Goal: Task Accomplishment & Management: Manage account settings

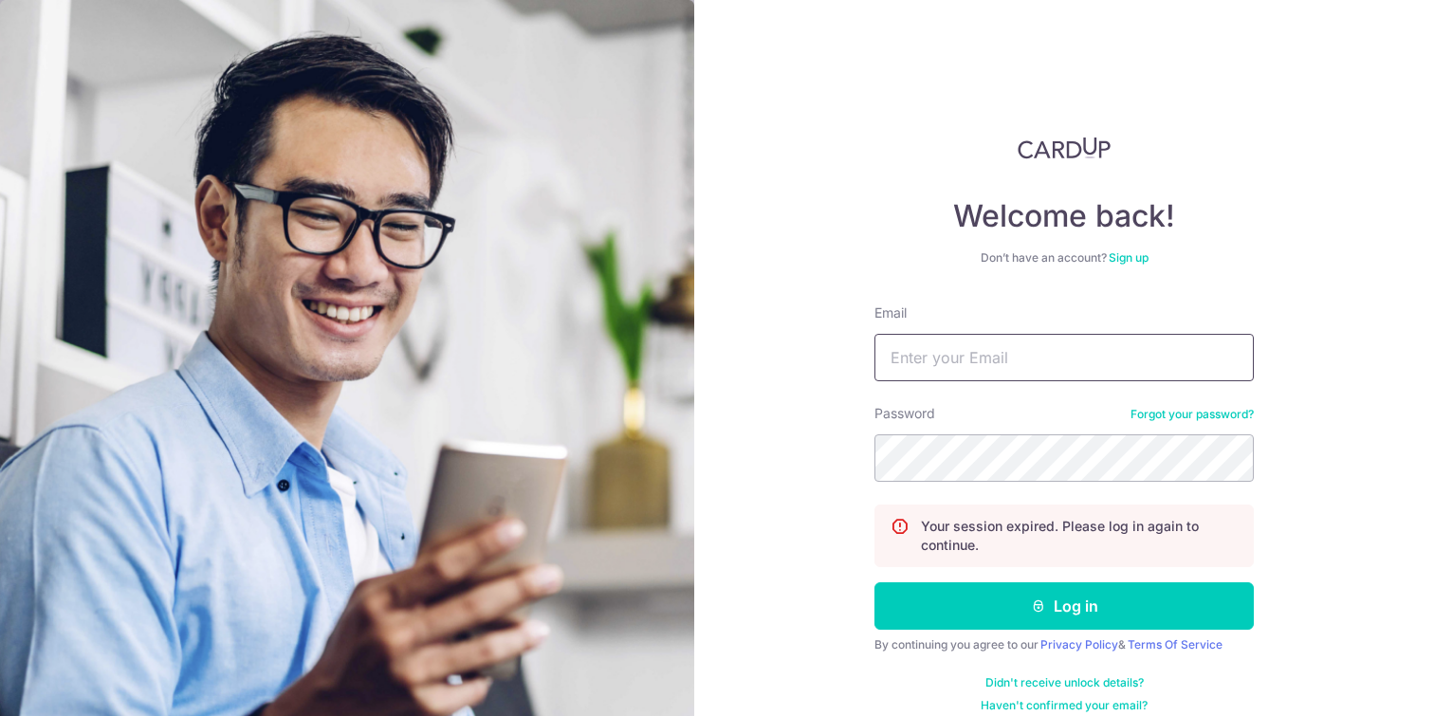
click at [960, 371] on input "Email" at bounding box center [1063, 357] width 379 height 47
type input "[EMAIL_ADDRESS][DOMAIN_NAME]"
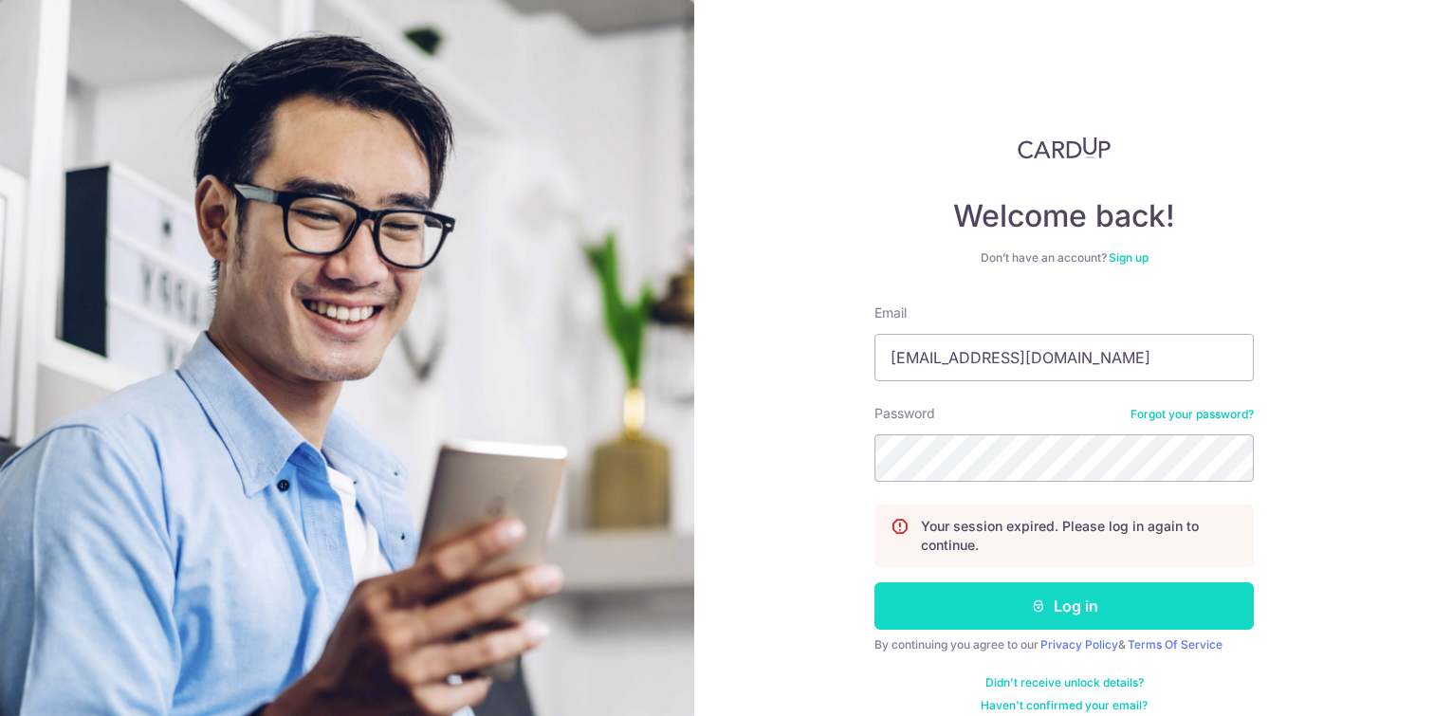
click at [999, 614] on button "Log in" at bounding box center [1063, 605] width 379 height 47
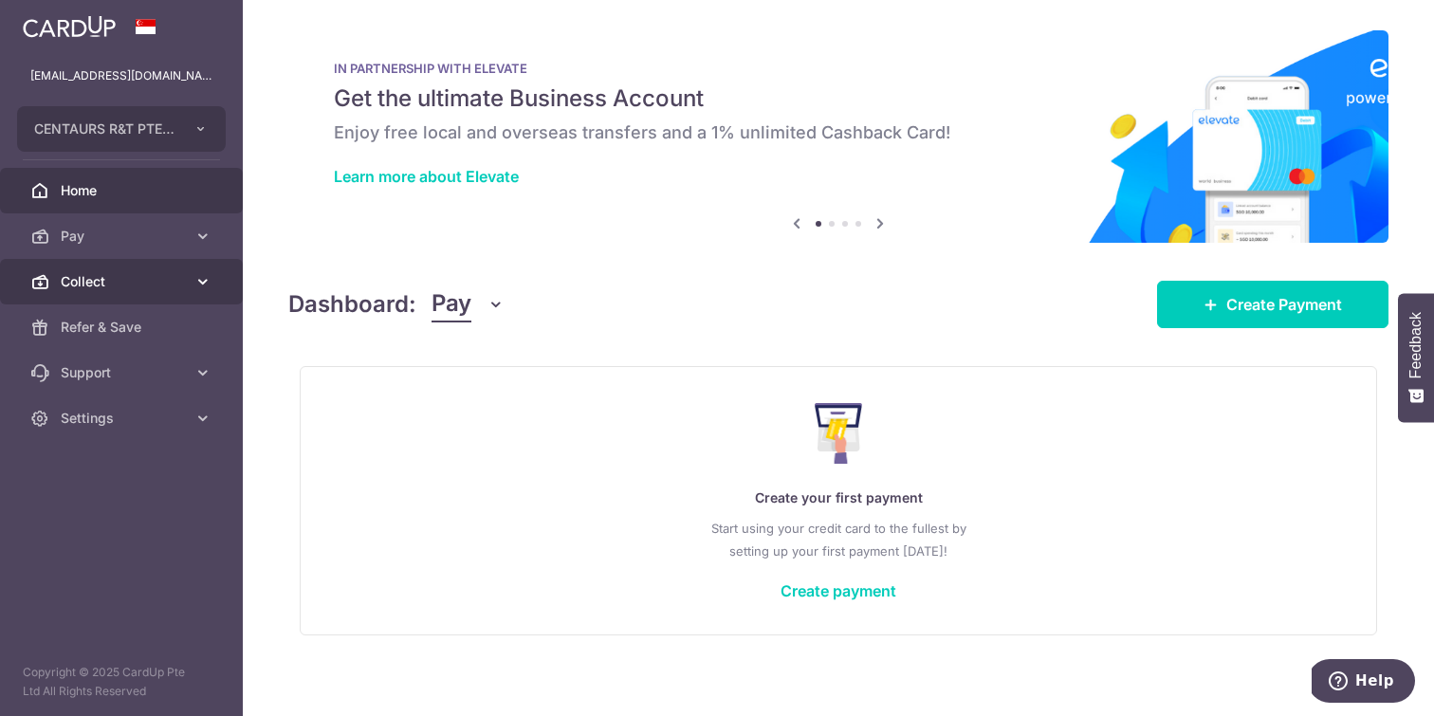
click at [211, 276] on icon at bounding box center [202, 281] width 19 height 19
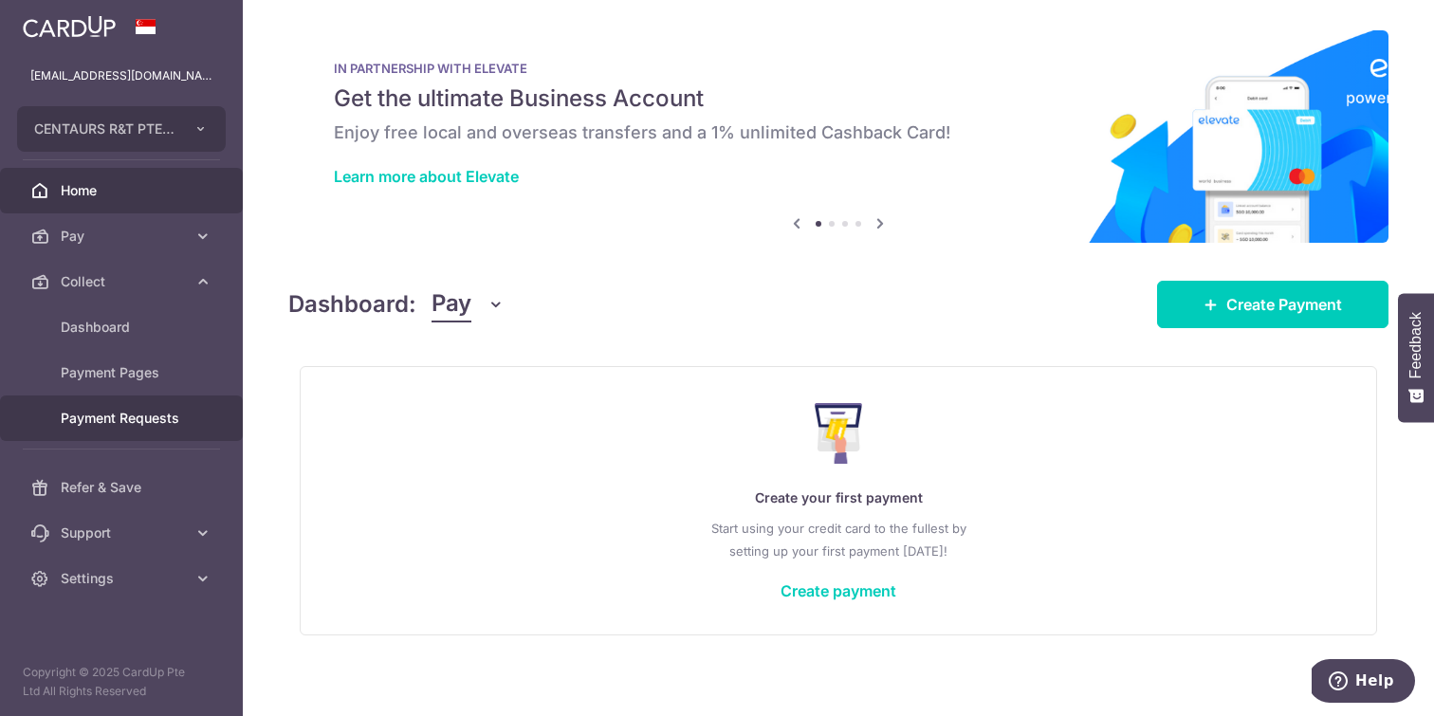
click at [169, 419] on span "Payment Requests" at bounding box center [123, 418] width 125 height 19
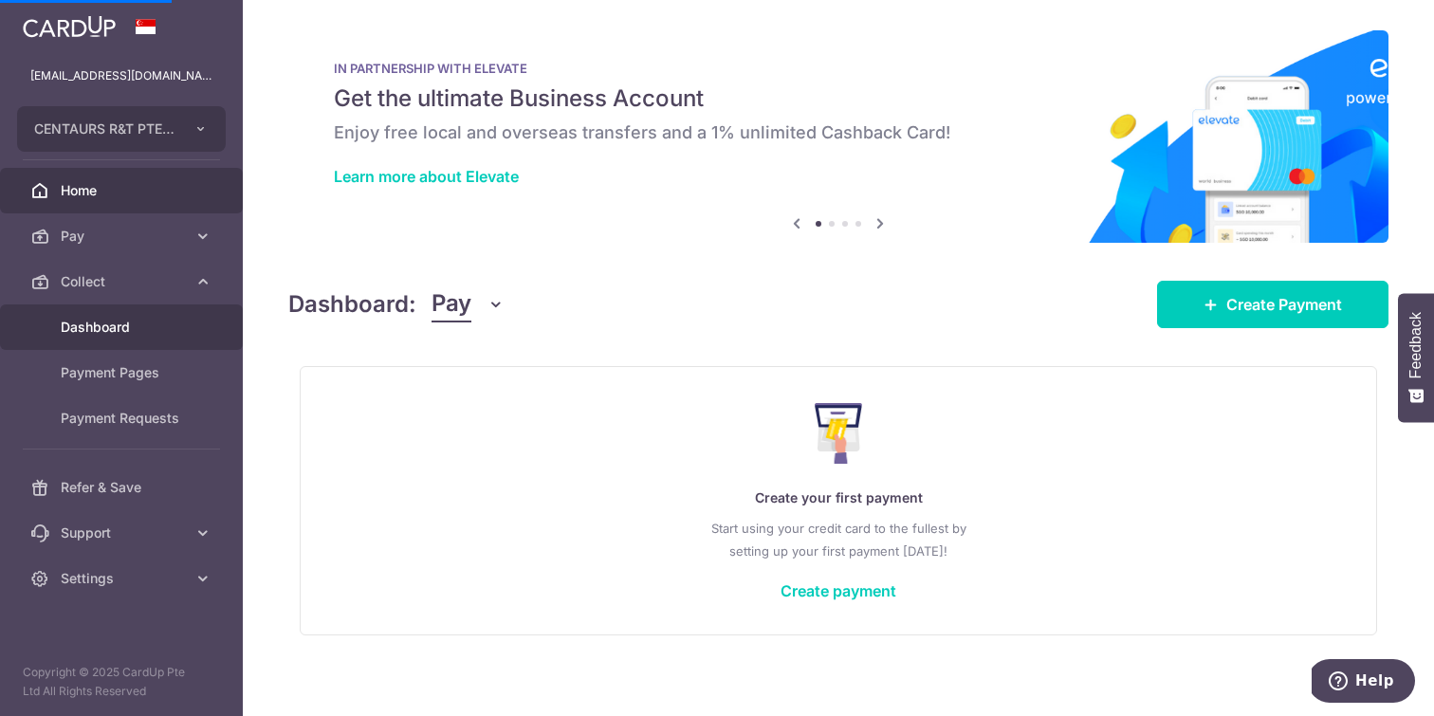
click at [139, 313] on link "Dashboard" at bounding box center [121, 327] width 243 height 46
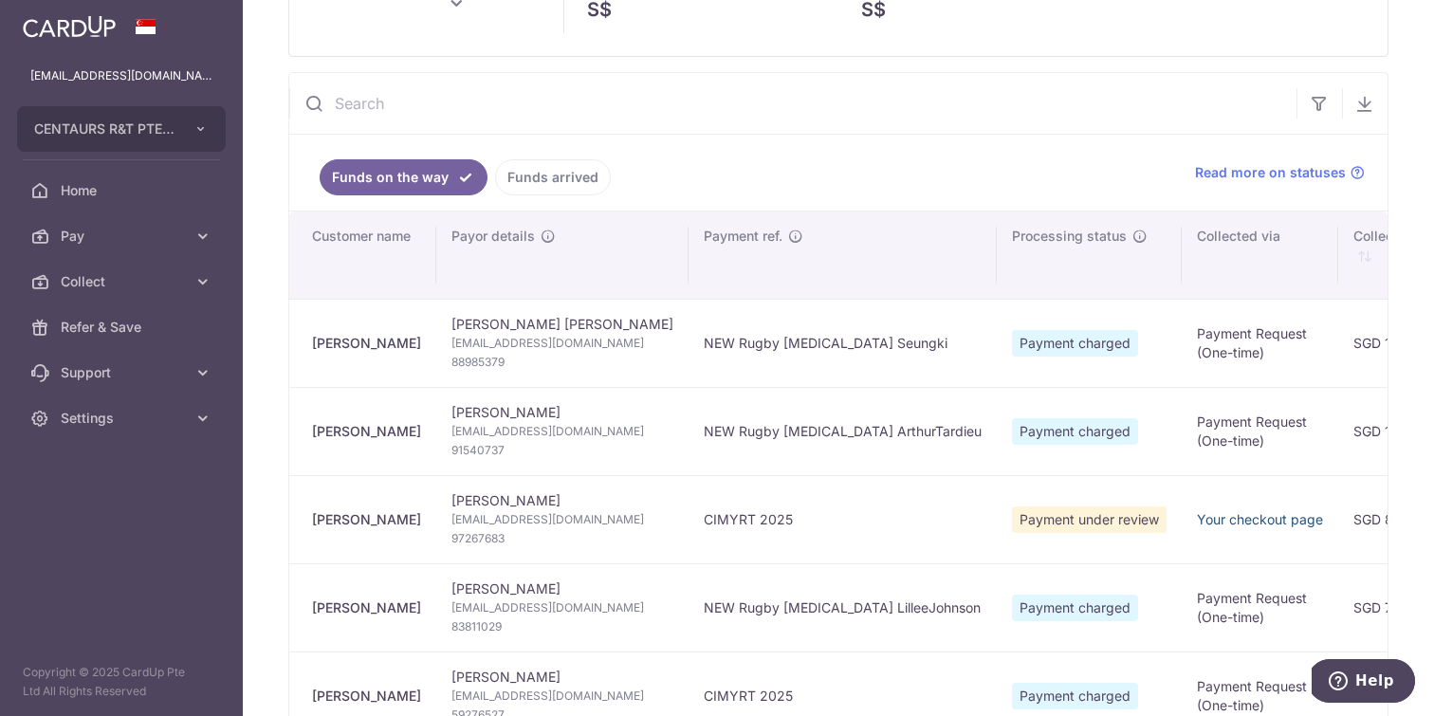
click at [1197, 518] on link "Your checkout page" at bounding box center [1260, 519] width 126 height 16
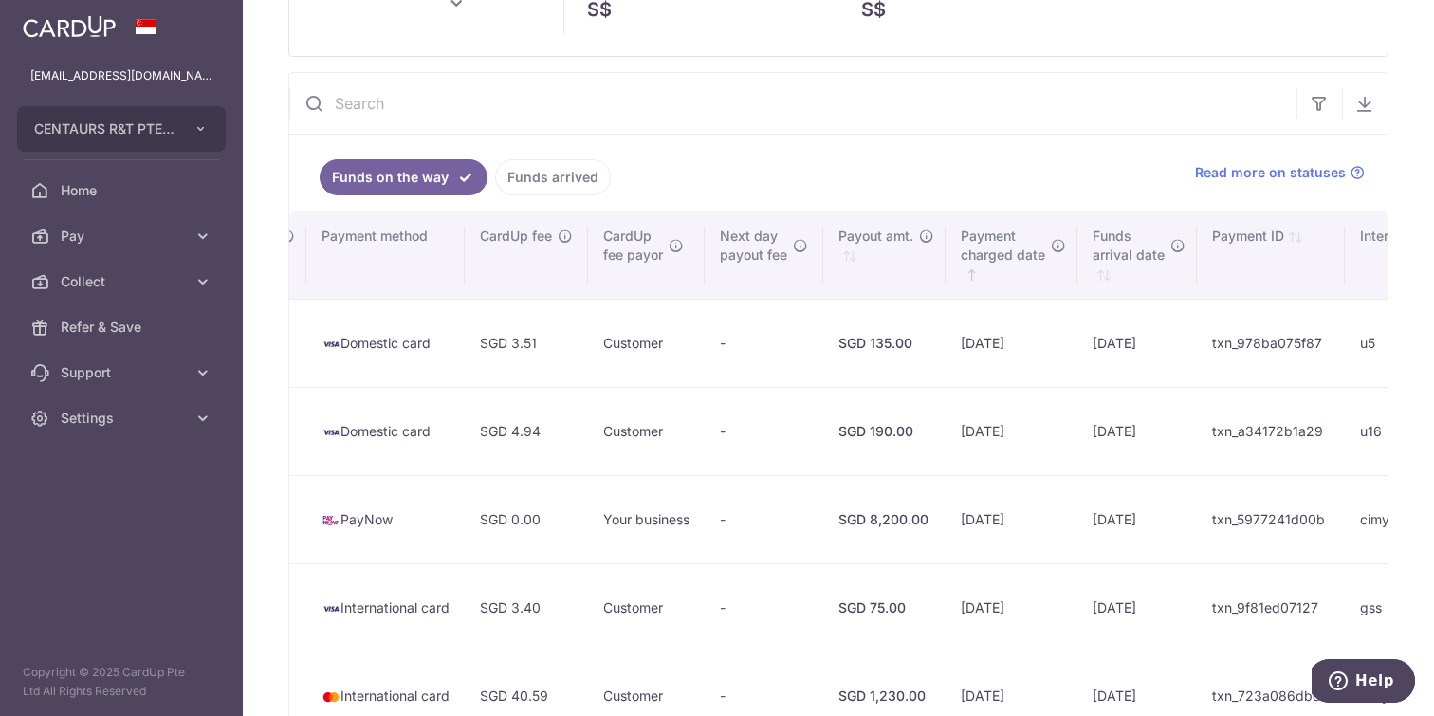
type input "[DATE]"
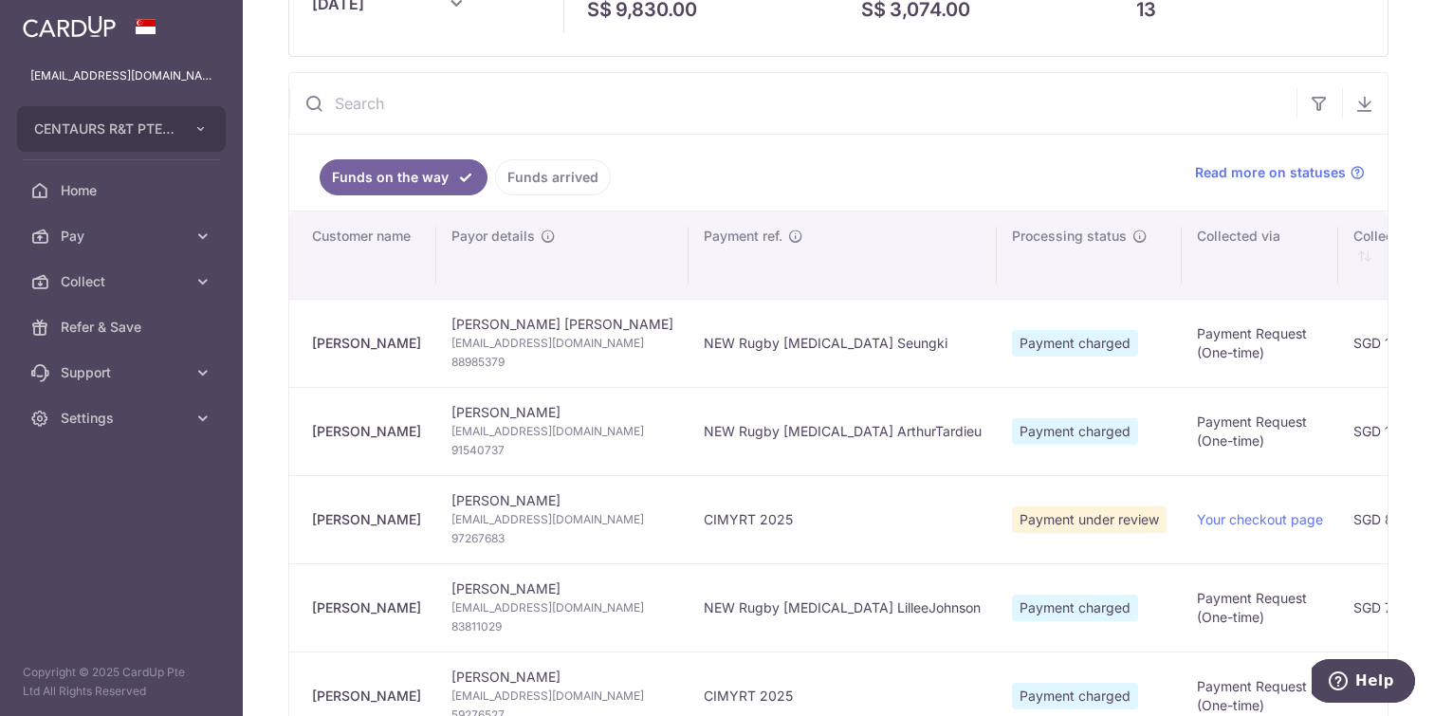
click at [353, 526] on div "[PERSON_NAME]" at bounding box center [366, 519] width 109 height 19
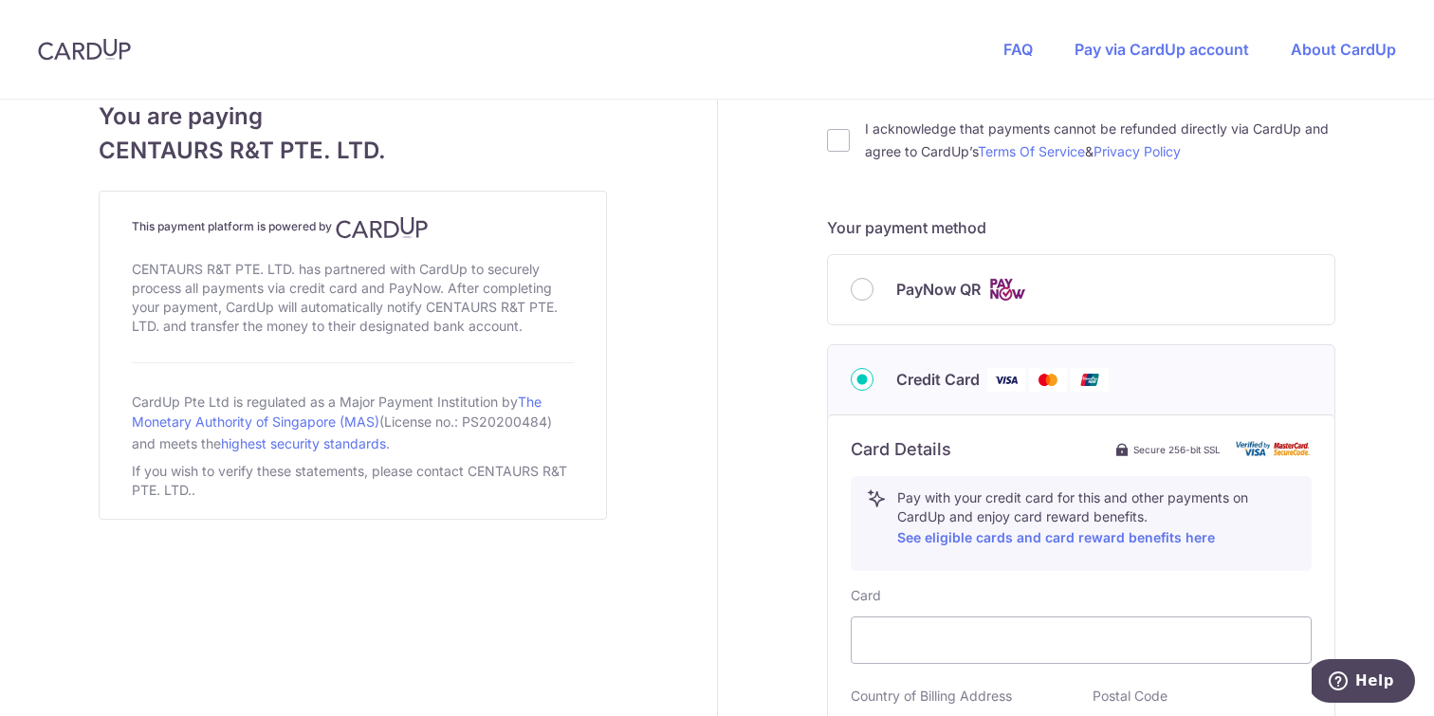
scroll to position [907, 0]
